Goal: Task Accomplishment & Management: Manage account settings

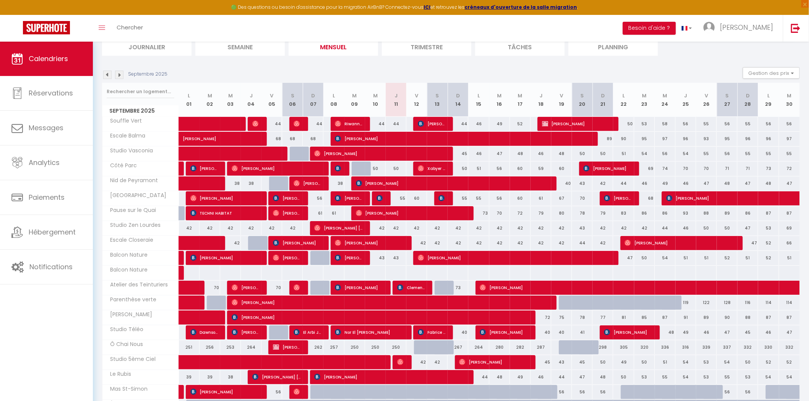
scroll to position [6, 0]
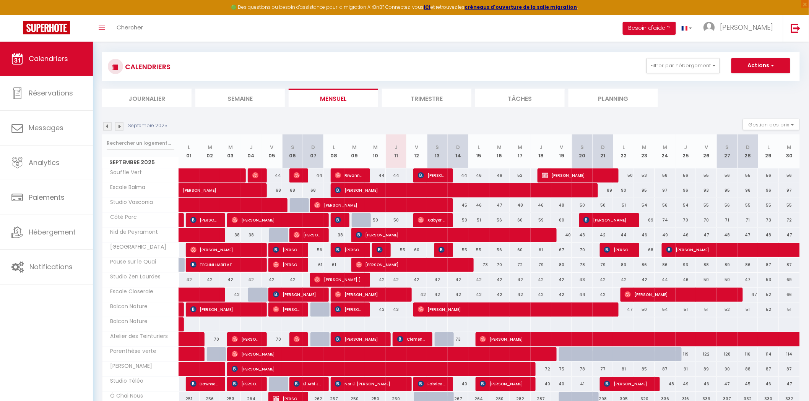
click at [399, 220] on div "50" at bounding box center [396, 220] width 21 height 14
type input "50"
type input "Jeu 11 Septembre 2025"
type input "Ven 12 Septembre 2025"
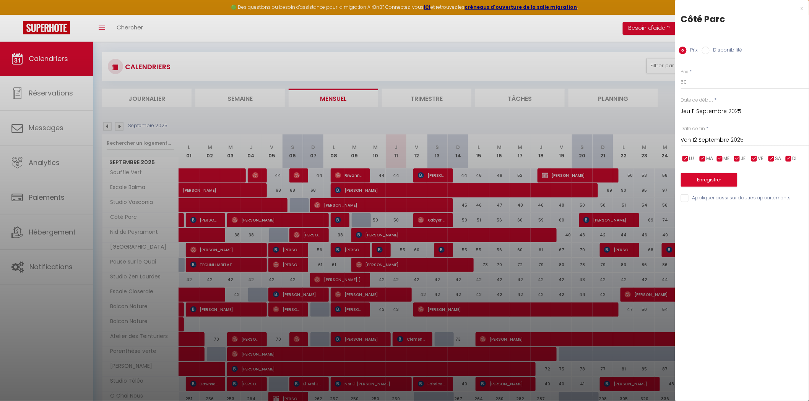
click at [725, 53] on label "Disponibilité" at bounding box center [725, 51] width 33 height 8
click at [709, 53] on input "Disponibilité" at bounding box center [706, 51] width 8 height 8
radio input "true"
radio input "false"
click at [721, 89] on select "Disponible Indisponible" at bounding box center [745, 82] width 128 height 15
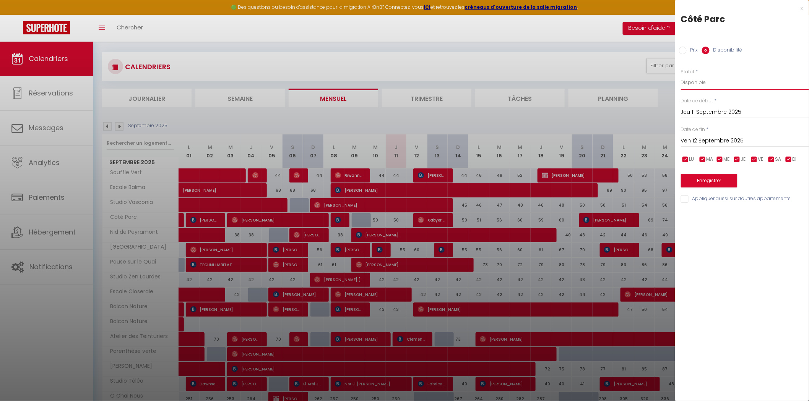
select select "0"
click at [681, 75] on select "Disponible Indisponible" at bounding box center [745, 82] width 128 height 15
click at [722, 146] on input "Ven 12 Septembre 2025" at bounding box center [745, 141] width 128 height 10
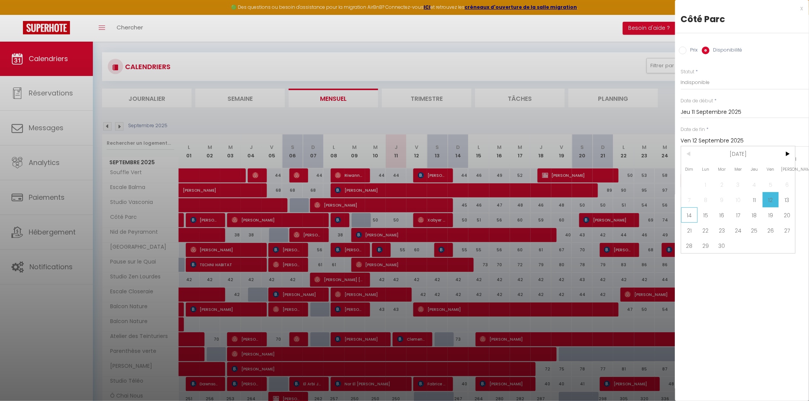
click at [689, 215] on span "14" at bounding box center [689, 215] width 16 height 15
type input "Dim 14 Septembre 2025"
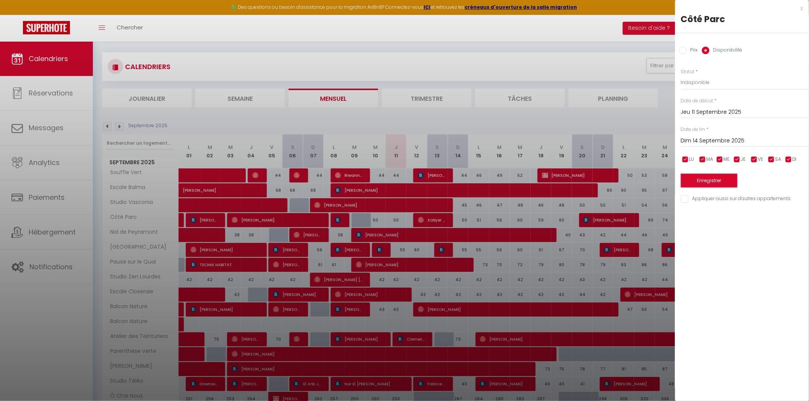
click at [711, 177] on button "Enregistrer" at bounding box center [709, 181] width 57 height 14
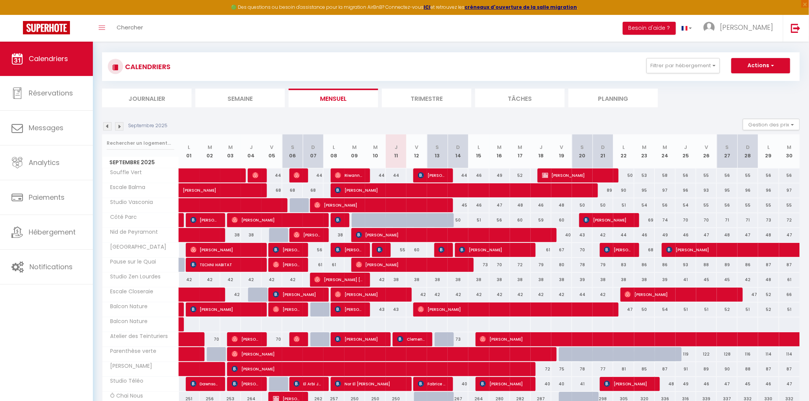
click at [532, 217] on div "59" at bounding box center [541, 220] width 21 height 14
select select "1"
type input "Jeu 18 Septembre 2025"
type input "Ven 19 Septembre 2025"
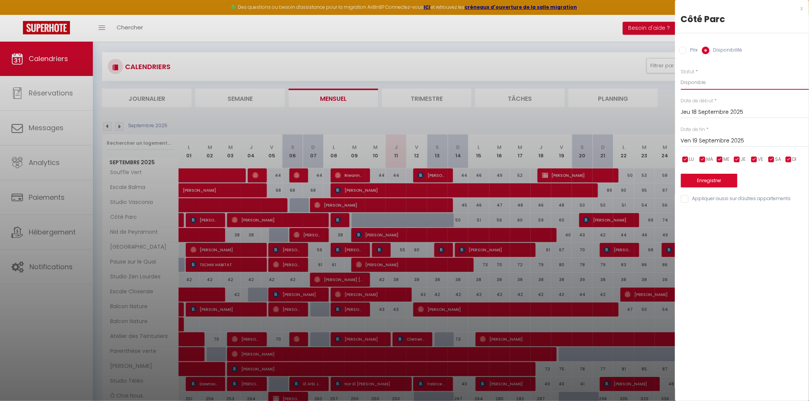
click at [690, 87] on select "Disponible Indisponible" at bounding box center [745, 82] width 128 height 15
select select "0"
click at [681, 75] on select "Disponible Indisponible" at bounding box center [745, 82] width 128 height 15
click at [709, 137] on input "Ven 19 Septembre 2025" at bounding box center [745, 141] width 128 height 10
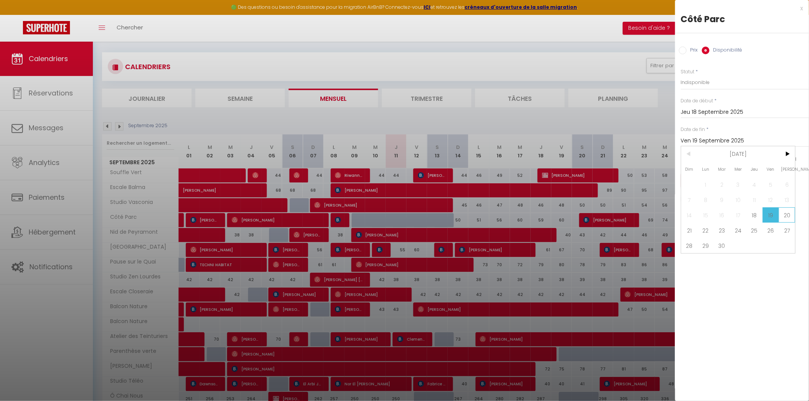
click at [786, 211] on span "20" at bounding box center [787, 215] width 16 height 15
type input "Sam 20 Septembre 2025"
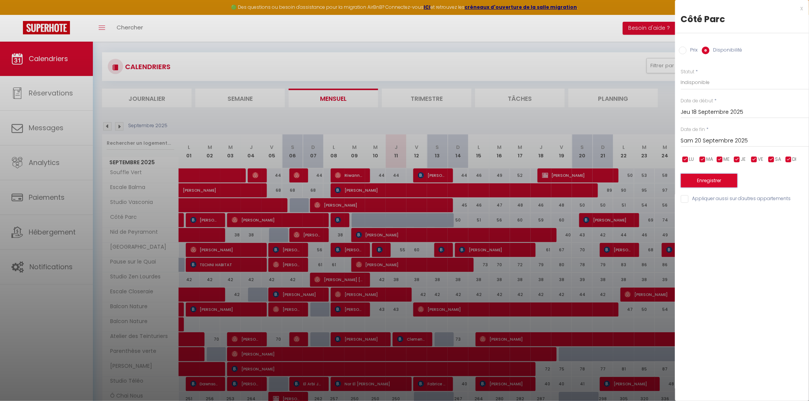
click at [717, 183] on button "Enregistrer" at bounding box center [709, 181] width 57 height 14
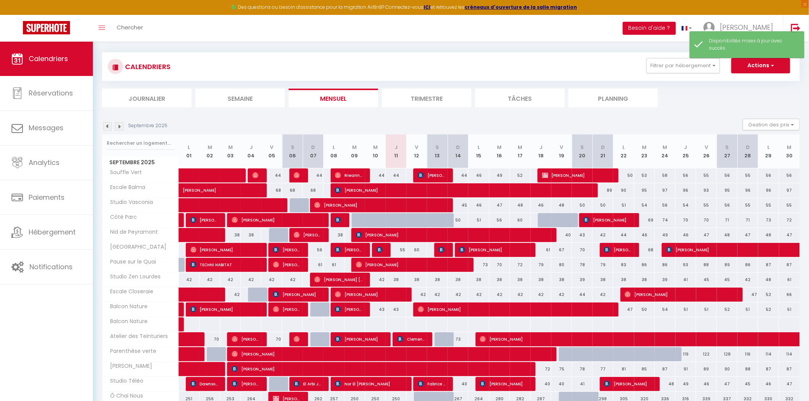
click at [679, 219] on div "70" at bounding box center [685, 220] width 21 height 14
select select "1"
type input "Jeu 25 Septembre 2025"
type input "Ven 26 Septembre 2025"
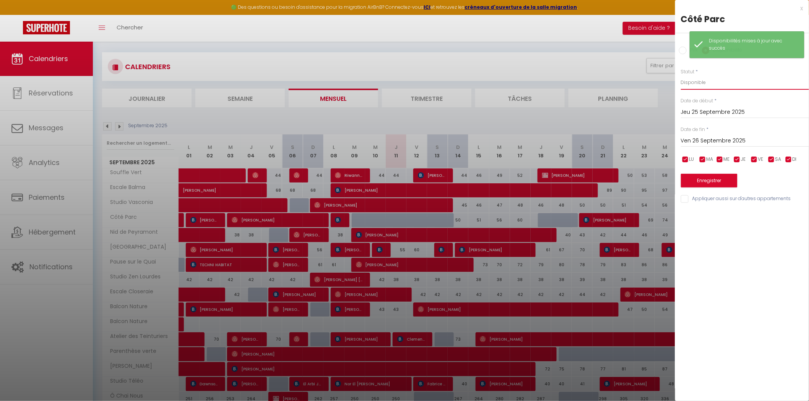
click at [712, 83] on select "Disponible Indisponible" at bounding box center [745, 82] width 128 height 15
select select "0"
click at [681, 75] on select "Disponible Indisponible" at bounding box center [745, 82] width 128 height 15
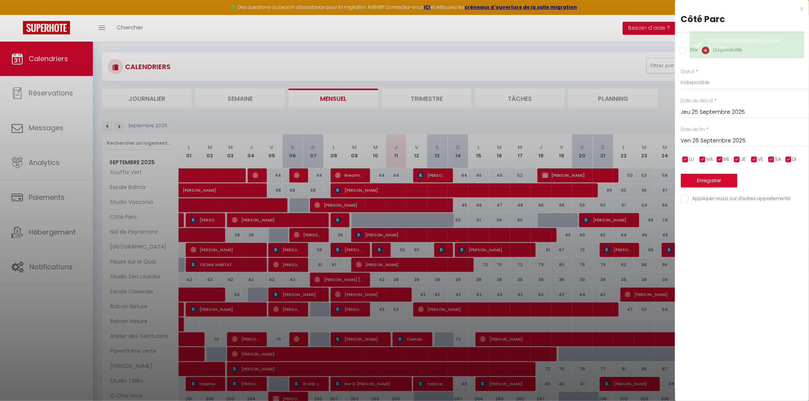
click at [716, 128] on div "Date de fin * Ven 26 Septembre 2025 < [DATE] > Dim Lun Mar Mer Jeu Ven Sam 1 2 …" at bounding box center [745, 136] width 128 height 21
click at [716, 134] on div "Ven 26 Septembre 2025 < [DATE] > Dim Lun Mar Mer Jeu Ven Sam 1 2 3 4 5 6 7 8 9 …" at bounding box center [745, 140] width 128 height 14
click at [723, 140] on input "Ven 26 Septembre 2025" at bounding box center [745, 141] width 128 height 10
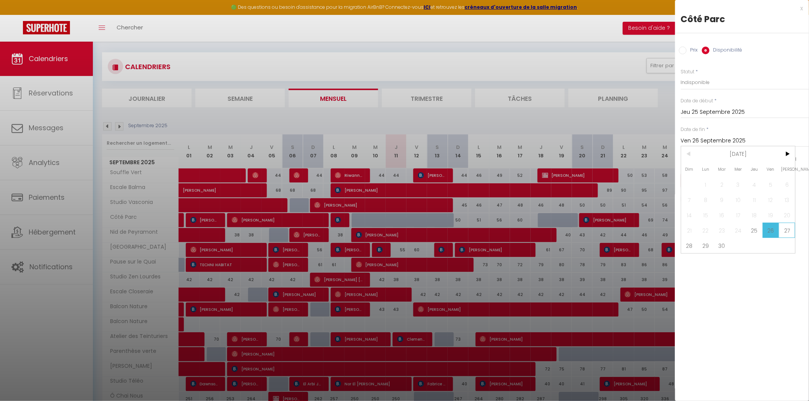
click at [786, 232] on span "27" at bounding box center [787, 230] width 16 height 15
type input "Sam 27 Septembre 2025"
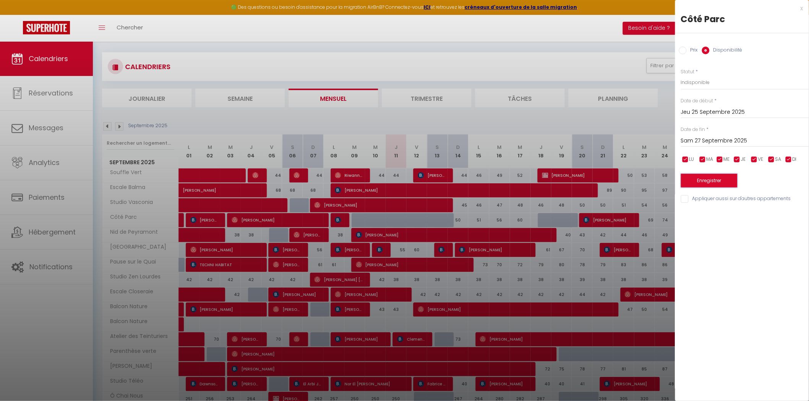
click at [730, 182] on button "Enregistrer" at bounding box center [709, 181] width 57 height 14
